Goal: Information Seeking & Learning: Learn about a topic

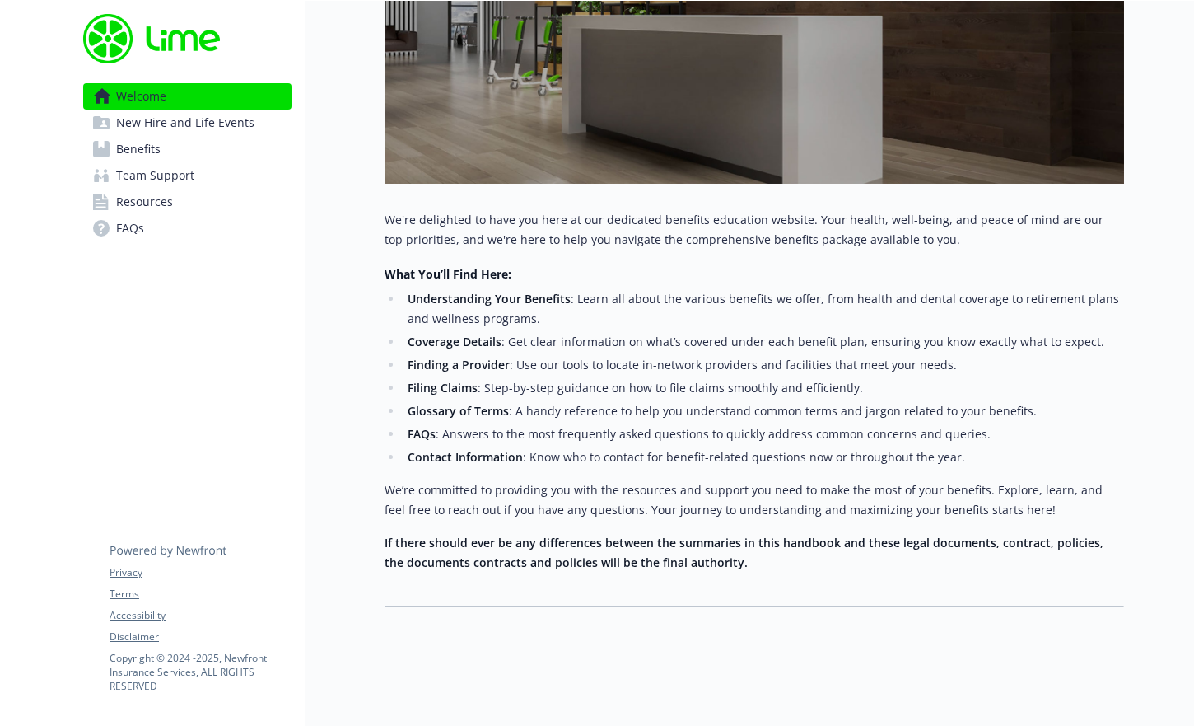
click at [219, 124] on span "New Hire and Life Events" at bounding box center [185, 123] width 138 height 26
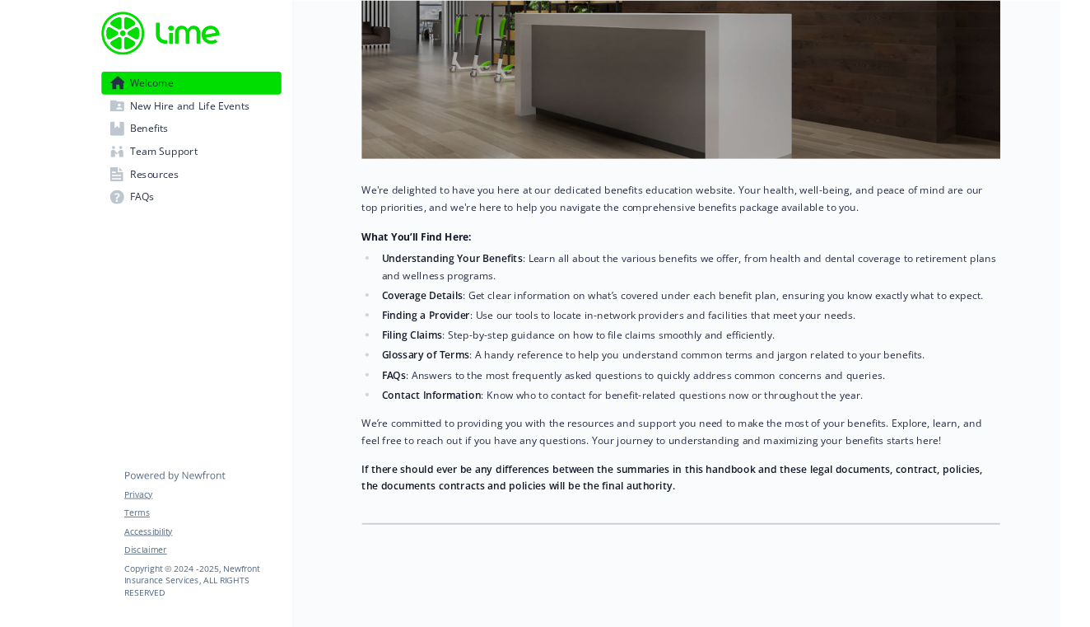
scroll to position [13, 0]
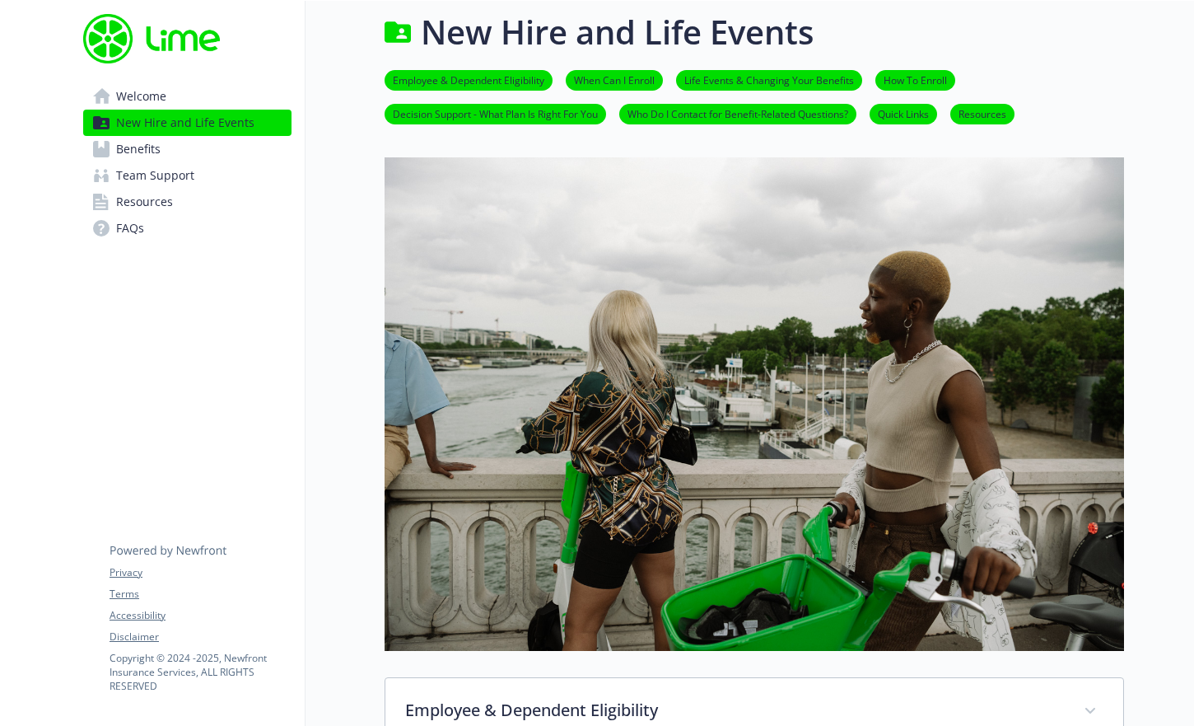
click at [221, 142] on link "Benefits" at bounding box center [187, 149] width 208 height 26
